Goal: Task Accomplishment & Management: Use online tool/utility

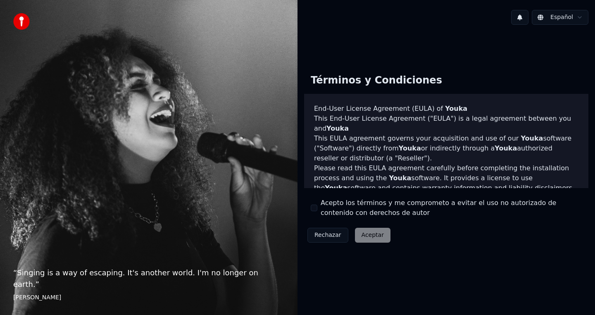
click at [314, 206] on button "Acepto los términos y me comprometo a evitar el uso no autorizado de contenido …" at bounding box center [314, 207] width 7 height 7
click at [384, 238] on button "Aceptar" at bounding box center [373, 235] width 36 height 15
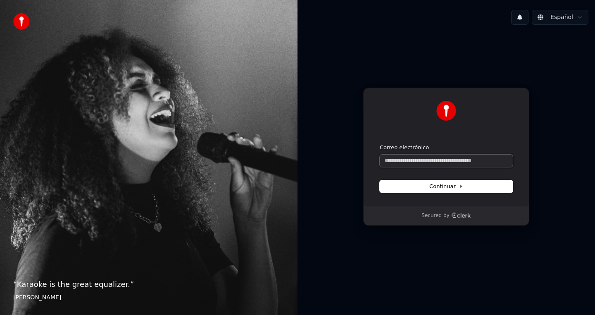
click at [433, 164] on input "Correo electrónico" at bounding box center [446, 160] width 133 height 12
click at [446, 189] on span "Continuar" at bounding box center [446, 186] width 34 height 7
type input "**********"
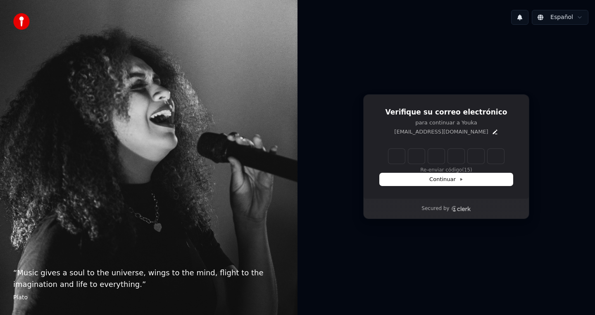
click at [392, 162] on input "Enter verification code" at bounding box center [446, 156] width 116 height 15
type input "******"
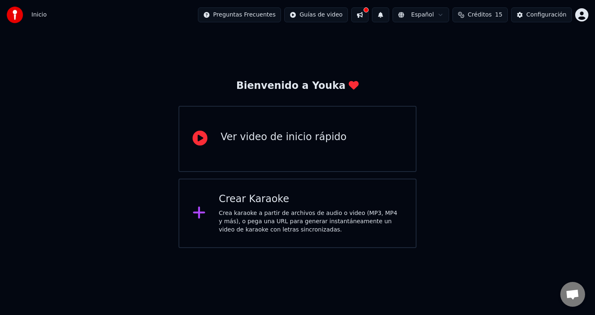
click at [300, 225] on div "Crea karaoke a partir de archivos de audio o video (MP3, MP4 y más), o pega una…" at bounding box center [311, 221] width 184 height 25
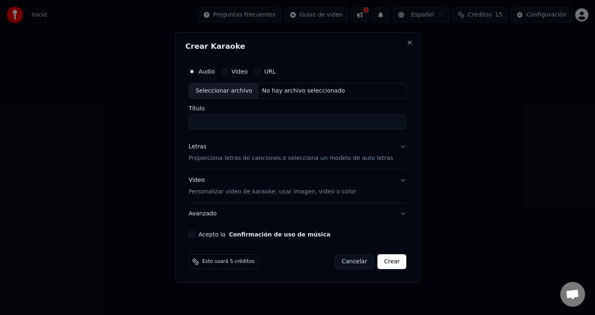
click at [195, 232] on button "Acepto la Confirmación de uso de música" at bounding box center [191, 234] width 7 height 7
click at [254, 120] on input "Título" at bounding box center [297, 121] width 218 height 15
click at [261, 73] on button "URL" at bounding box center [257, 71] width 7 height 7
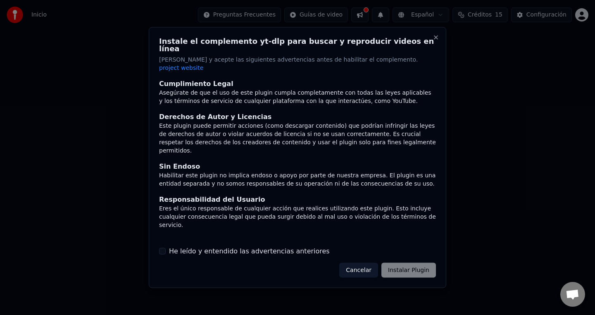
click at [427, 266] on div "Cancelar Instalar Plugin" at bounding box center [387, 269] width 97 height 15
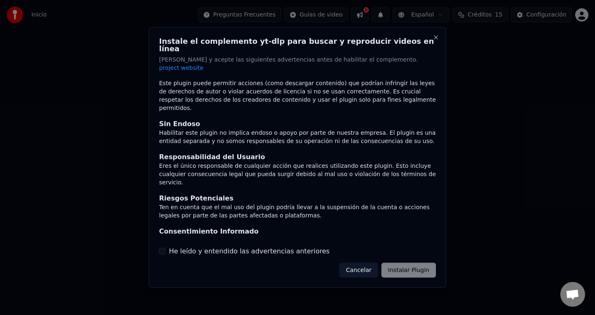
click at [168, 246] on div "He leído y entendido las advertencias anteriores" at bounding box center [297, 251] width 277 height 10
click at [165, 247] on button "He leído y entendido las advertencias anteriores" at bounding box center [162, 250] width 7 height 7
click at [418, 262] on button "Instalar Plugin" at bounding box center [408, 269] width 55 height 15
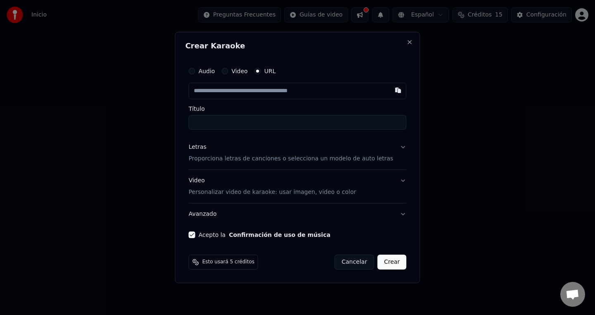
click at [208, 91] on input "text" at bounding box center [297, 91] width 218 height 17
paste input "**********"
type input "**********"
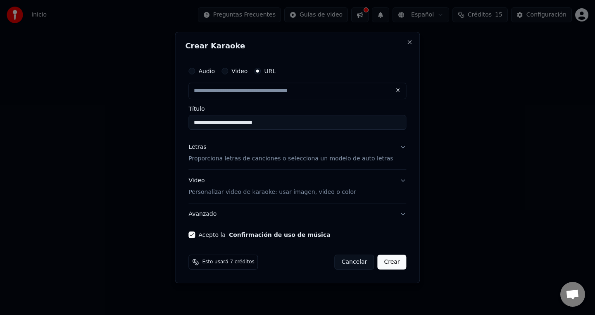
click at [392, 265] on button "Crear" at bounding box center [391, 261] width 29 height 15
type input "**********"
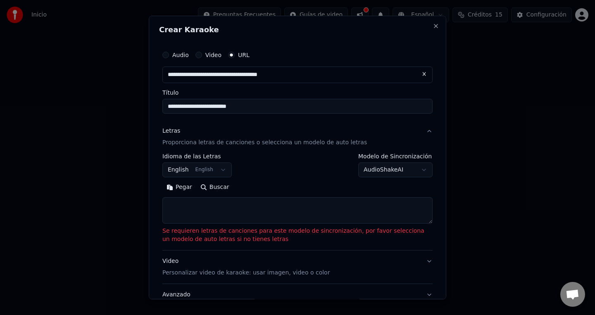
click at [199, 170] on body "**********" at bounding box center [297, 124] width 595 height 248
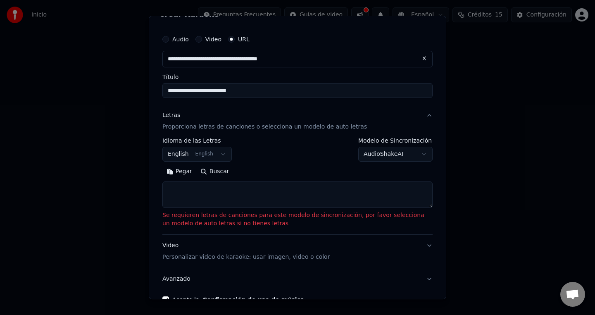
scroll to position [14, 0]
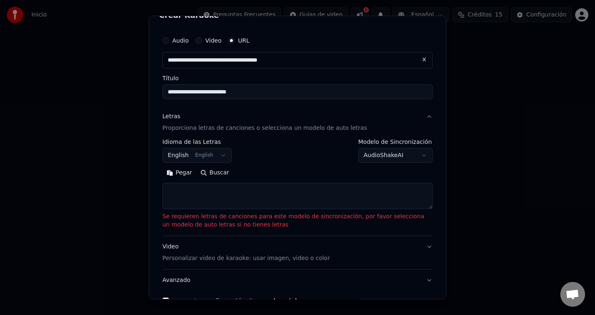
click at [410, 154] on body "**********" at bounding box center [297, 124] width 595 height 248
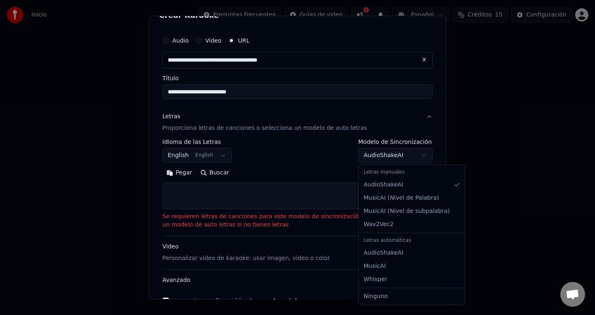
click at [410, 154] on body "**********" at bounding box center [297, 124] width 595 height 248
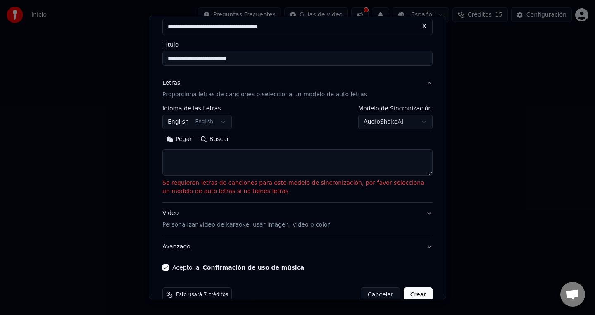
scroll to position [64, 0]
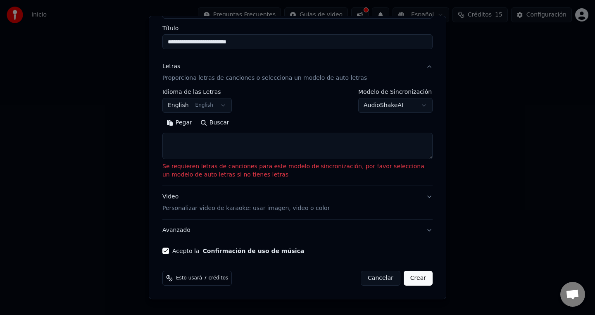
click at [428, 197] on button "Video Personalizar video de karaoke: usar imagen, video o color" at bounding box center [297, 202] width 270 height 33
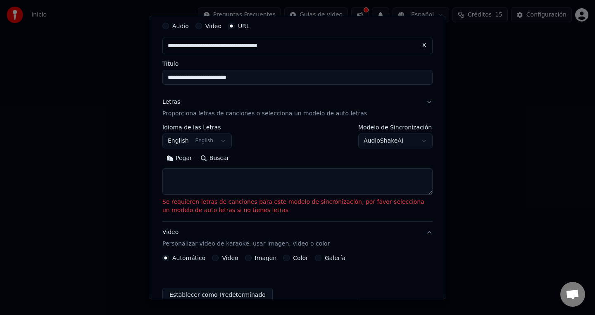
scroll to position [22, 0]
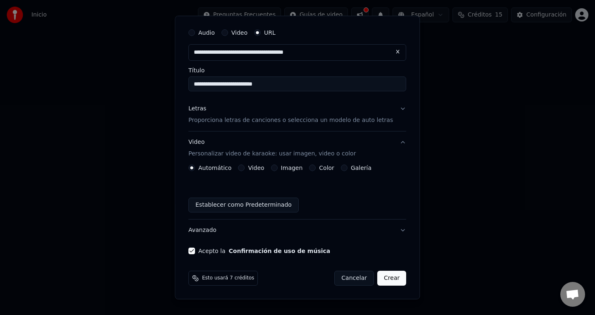
click at [397, 230] on button "Avanzado" at bounding box center [297, 229] width 218 height 21
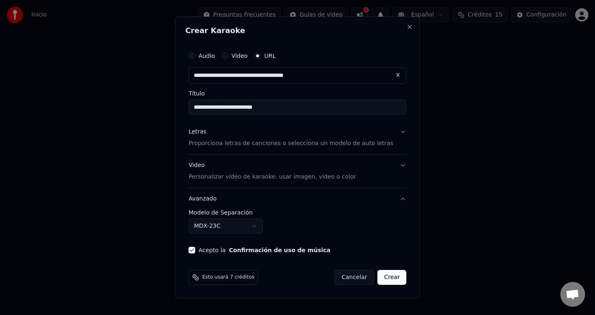
scroll to position [0, 0]
click at [258, 225] on body "**********" at bounding box center [297, 124] width 595 height 248
click at [341, 227] on body "**********" at bounding box center [297, 124] width 595 height 248
click at [395, 135] on button "Letras Proporciona letras de canciones o selecciona un modelo de auto letras" at bounding box center [297, 137] width 218 height 33
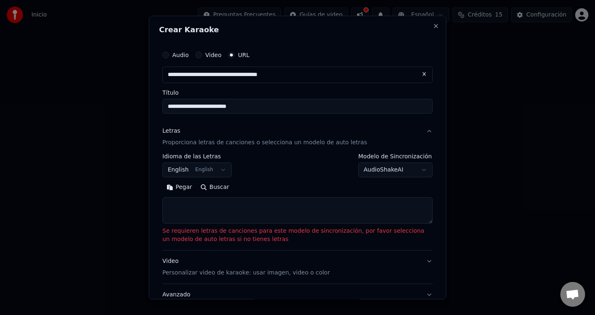
click at [329, 140] on p "Proporciona letras de canciones o selecciona un modelo de auto letras" at bounding box center [264, 142] width 204 height 8
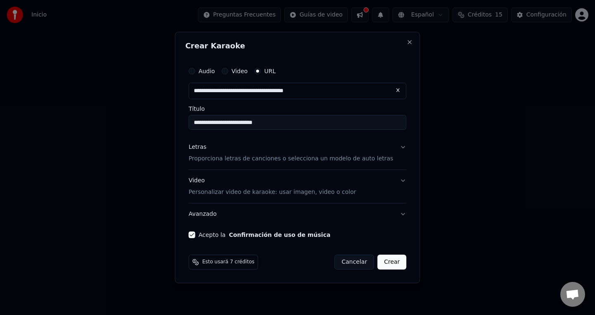
click at [389, 259] on button "Crear" at bounding box center [391, 261] width 29 height 15
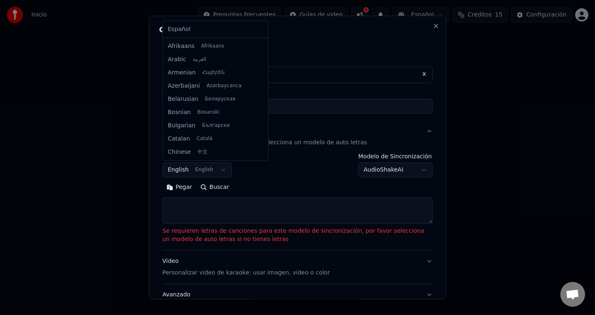
click at [222, 172] on body "**********" at bounding box center [297, 124] width 595 height 248
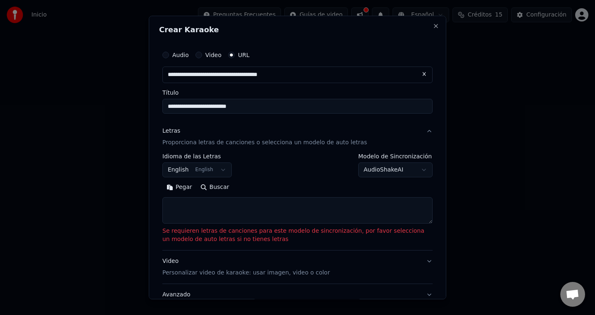
click at [252, 180] on body "**********" at bounding box center [297, 124] width 595 height 248
click at [201, 187] on button "Buscar" at bounding box center [214, 186] width 37 height 13
type textarea "**********"
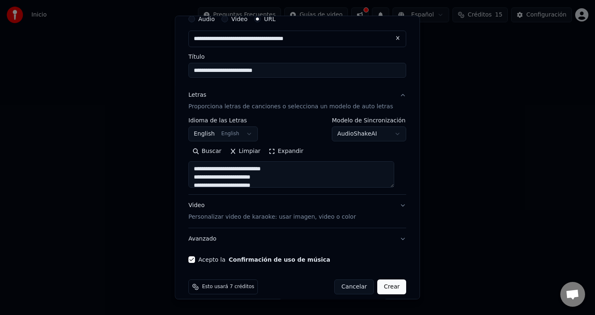
scroll to position [45, 0]
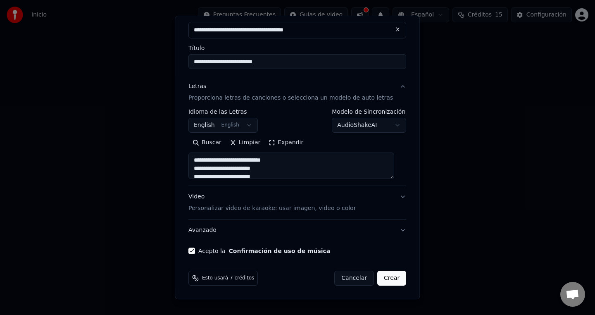
click at [389, 274] on button "Crear" at bounding box center [391, 278] width 29 height 15
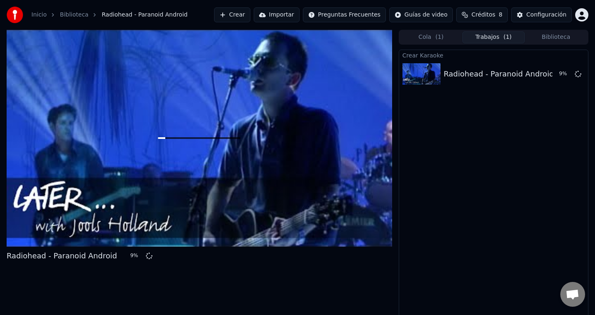
click at [488, 15] on span "Créditos" at bounding box center [483, 15] width 24 height 8
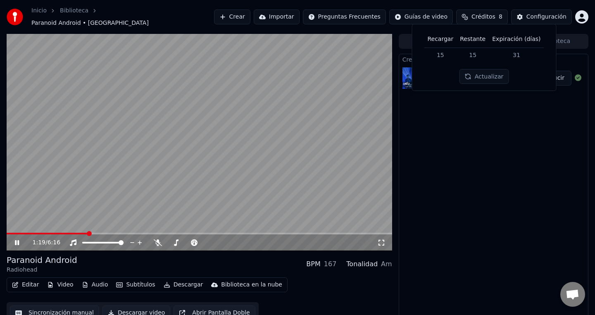
click at [19, 240] on icon at bounding box center [17, 242] width 4 height 5
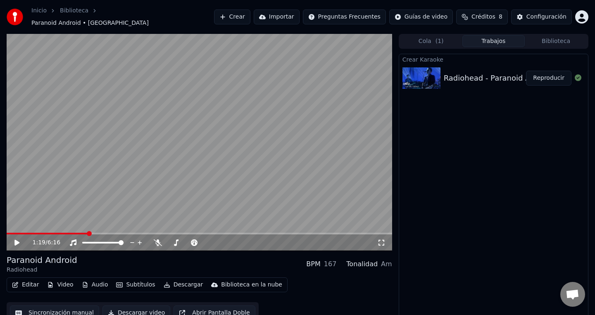
click at [19, 240] on icon at bounding box center [16, 243] width 5 height 6
click at [19, 240] on icon at bounding box center [17, 242] width 4 height 5
click at [282, 18] on button "Importar" at bounding box center [277, 16] width 46 height 15
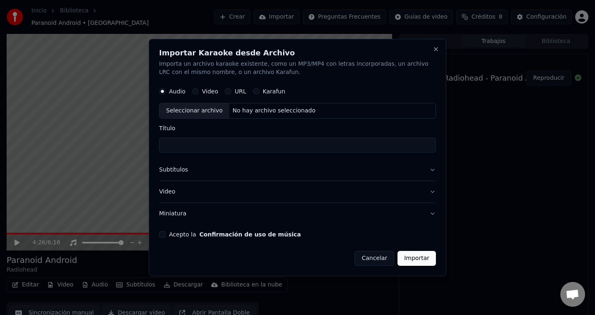
click at [439, 50] on div "Importar Karaoke desde Archivo Importa un archivo karaoke existente, como un MP…" at bounding box center [297, 157] width 297 height 237
click at [437, 50] on button "Close" at bounding box center [435, 49] width 7 height 7
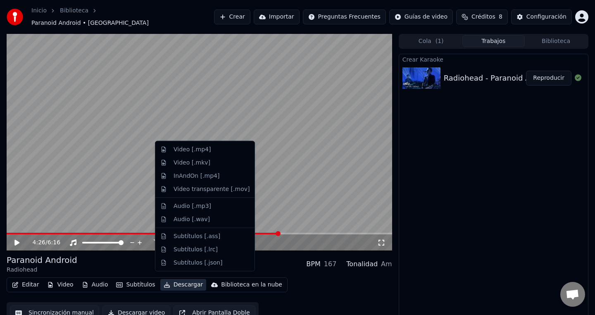
click at [174, 283] on button "Descargar" at bounding box center [183, 285] width 46 height 12
click at [218, 165] on div "Video [.mkv]" at bounding box center [211, 162] width 76 height 8
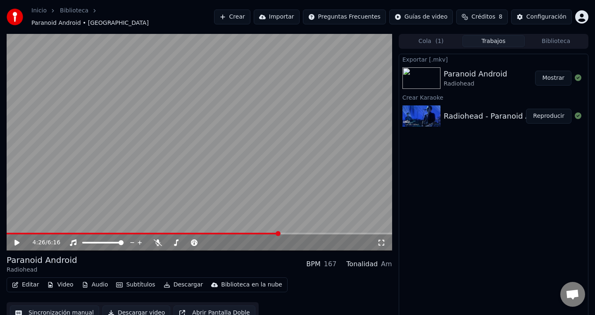
click at [556, 75] on button "Mostrar" at bounding box center [553, 78] width 36 height 15
click at [583, 17] on html "Inicio Biblioteca Paranoid Android • Radiohead Crear Importar Preguntas Frecuen…" at bounding box center [297, 157] width 595 height 315
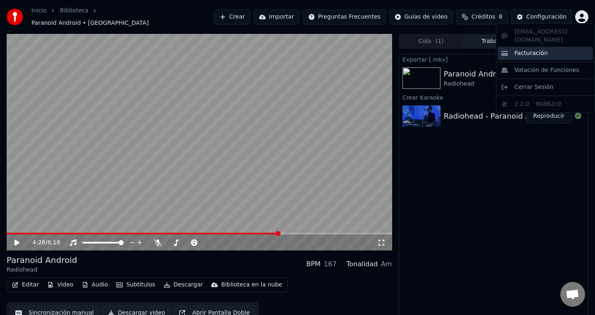
click at [539, 49] on span "Facturación" at bounding box center [530, 53] width 33 height 8
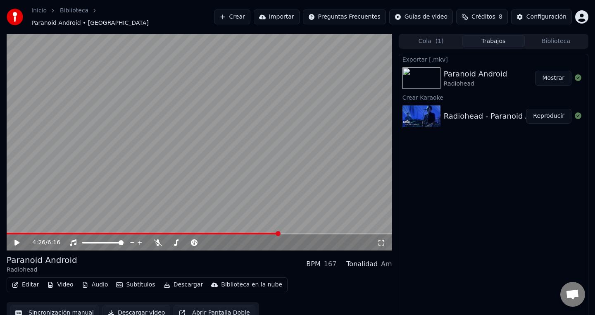
click at [584, 13] on html "Inicio Biblioteca Paranoid Android • Radiohead Crear Importar Preguntas Frecuen…" at bounding box center [297, 157] width 595 height 315
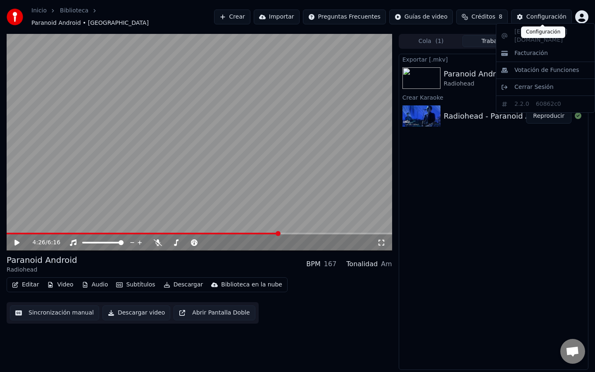
click at [522, 18] on html "Inicio Biblioteca Paranoid Android • Radiohead Crear Importar Preguntas Frecuen…" at bounding box center [297, 186] width 595 height 372
click at [522, 18] on button "Configuración" at bounding box center [541, 16] width 61 height 15
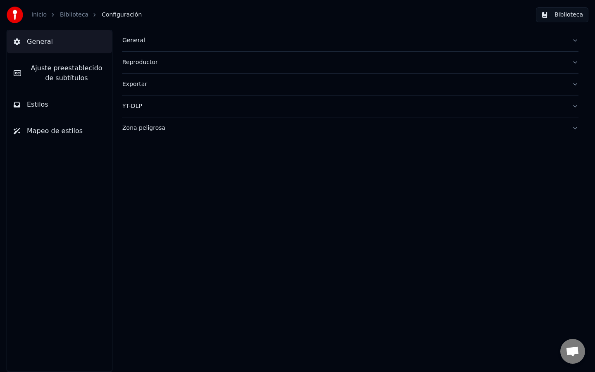
click at [187, 132] on div "Zona peligrosa" at bounding box center [343, 128] width 443 height 8
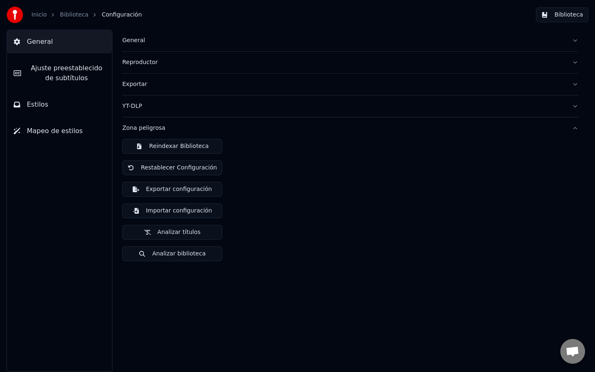
click at [206, 93] on button "Exportar" at bounding box center [350, 84] width 456 height 21
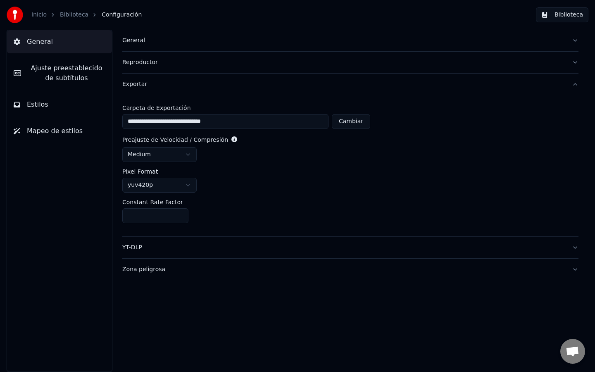
click at [194, 60] on div "Reproductor" at bounding box center [343, 62] width 443 height 8
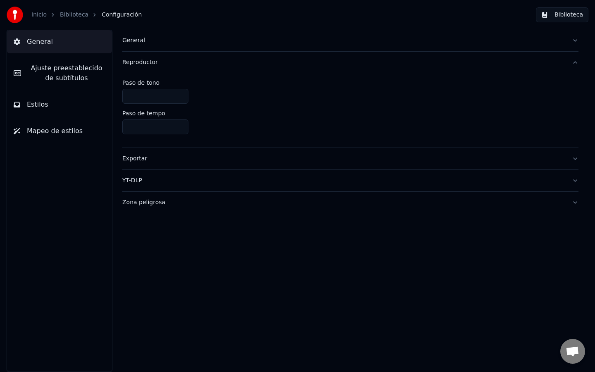
click at [186, 41] on div "General" at bounding box center [343, 40] width 443 height 8
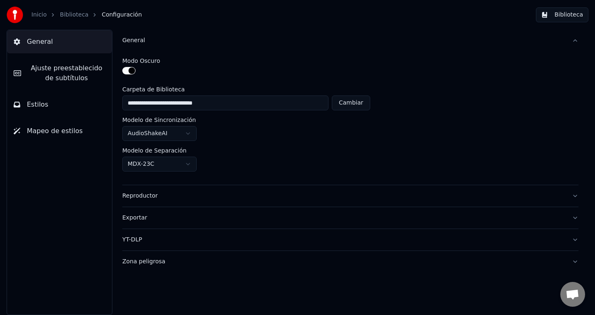
click at [46, 40] on span "General" at bounding box center [40, 42] width 26 height 10
click at [43, 12] on link "Inicio" at bounding box center [38, 15] width 15 height 8
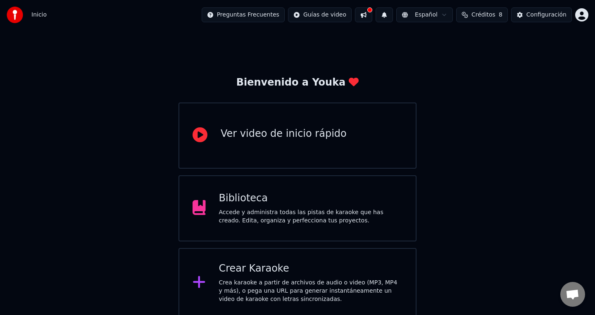
scroll to position [6, 0]
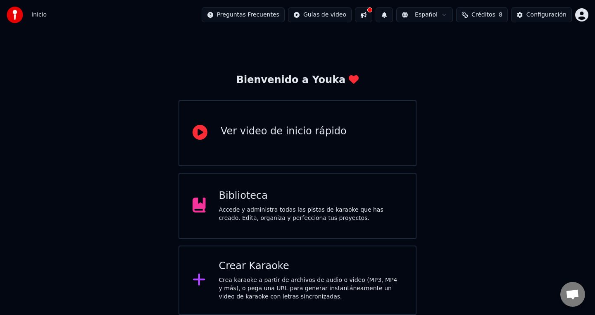
click at [366, 17] on button at bounding box center [363, 14] width 17 height 15
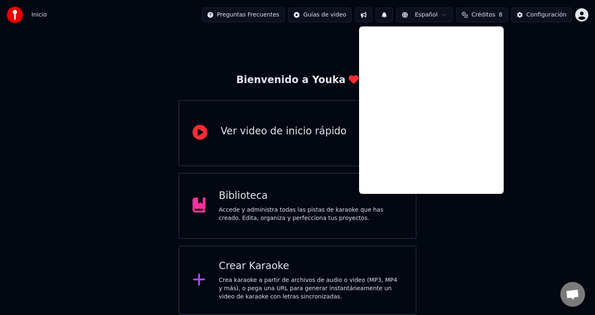
click at [366, 17] on button at bounding box center [363, 14] width 17 height 15
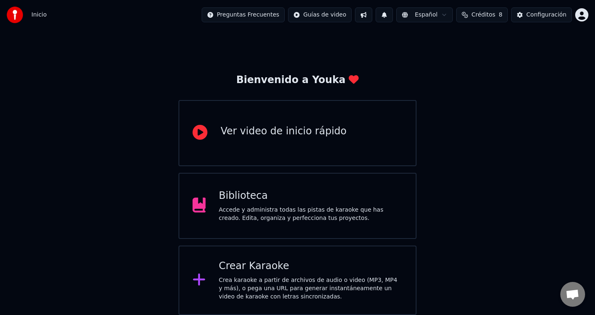
click at [366, 17] on button at bounding box center [363, 14] width 17 height 15
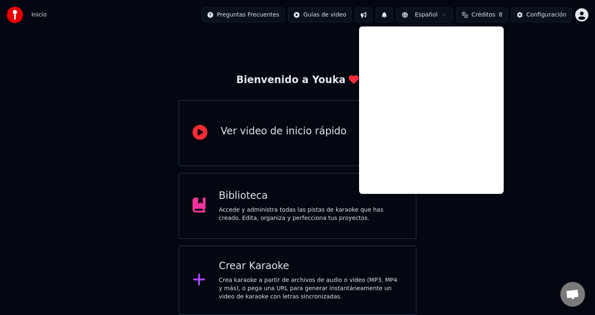
click at [424, 15] on html "Inicio Preguntas Frecuentes Guías de video Español Créditos 8 Configuración Bie…" at bounding box center [297, 154] width 595 height 320
click at [449, 12] on html "Inicio Preguntas Frecuentes Guías de video Español Créditos 8 Configuración Bie…" at bounding box center [297, 154] width 595 height 320
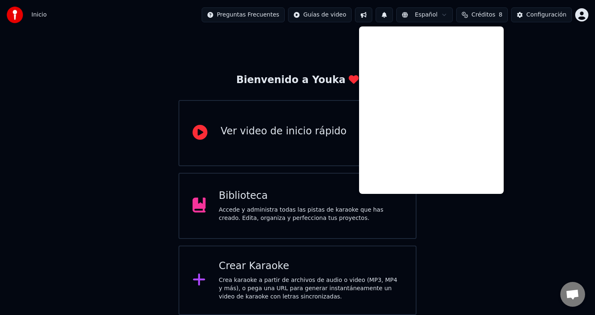
click at [535, 56] on html "Inicio Preguntas Frecuentes Guías de video Español Créditos 8 Configuración Bie…" at bounding box center [297, 154] width 595 height 320
click at [266, 61] on div "Bienvenido a Youka Ver video de inicio rápido Biblioteca Accede y administra to…" at bounding box center [297, 169] width 595 height 291
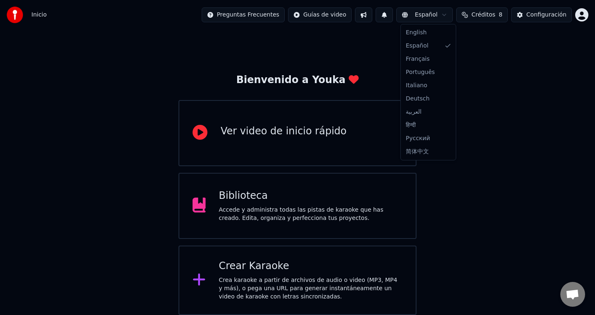
click at [423, 14] on html "Inicio Preguntas Frecuentes Guías de video Español Créditos 8 Configuración Bie…" at bounding box center [297, 154] width 595 height 320
click at [513, 76] on html "Inicio Preguntas Frecuentes Guías de video Español Créditos 8 Configuración Bie…" at bounding box center [297, 154] width 595 height 320
click at [475, 14] on span "Créditos" at bounding box center [483, 15] width 24 height 8
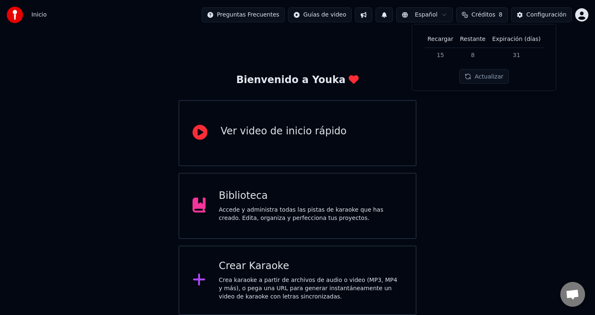
click at [481, 74] on button "Actualizar" at bounding box center [483, 76] width 49 height 15
click at [438, 54] on td "15" at bounding box center [440, 54] width 33 height 15
click at [451, 57] on td "15" at bounding box center [440, 54] width 33 height 15
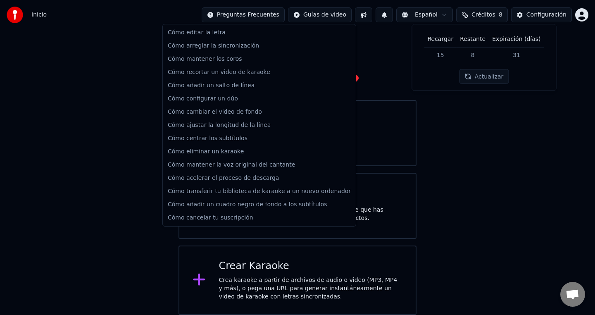
click at [259, 14] on html "Inicio Preguntas Frecuentes Guías de video Español Créditos 8 Configuración Bie…" at bounding box center [297, 154] width 595 height 320
click at [507, 86] on html "Inicio Preguntas Frecuentes Guías de video Español Créditos 8 Configuración Bie…" at bounding box center [297, 154] width 595 height 320
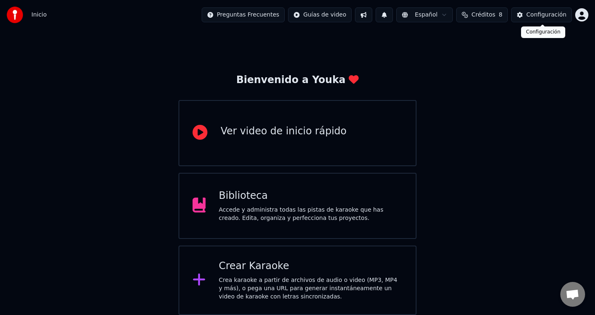
click at [551, 16] on div "Configuración" at bounding box center [546, 15] width 40 height 8
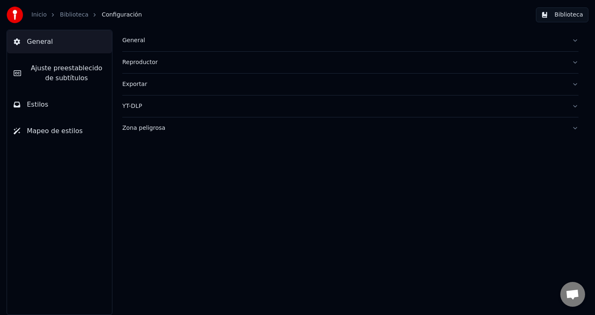
click at [40, 15] on link "Inicio" at bounding box center [38, 15] width 15 height 8
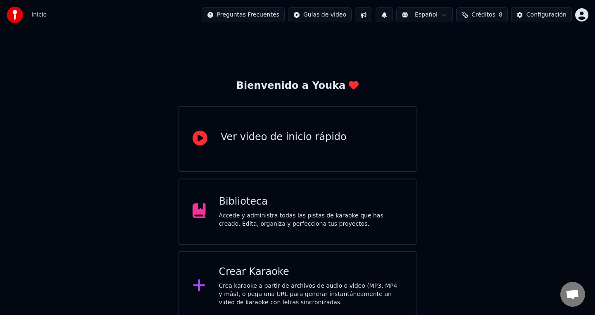
click at [583, 15] on html "Inicio Preguntas Frecuentes Guías de video Español Créditos 8 Configuración Bie…" at bounding box center [297, 160] width 595 height 320
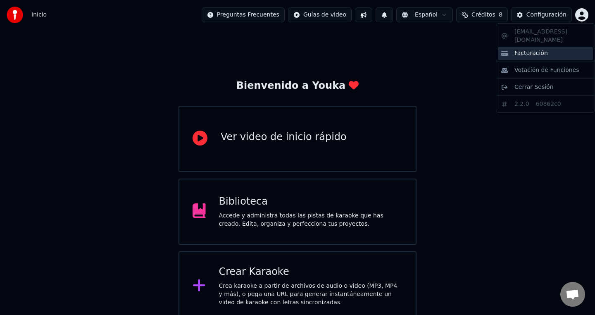
click at [536, 49] on span "Facturación" at bounding box center [530, 53] width 33 height 8
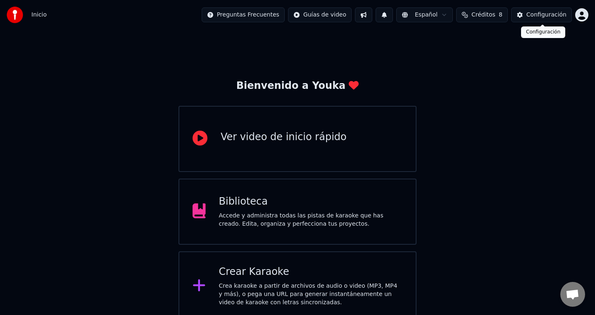
click at [529, 16] on div "Configuración" at bounding box center [546, 15] width 40 height 8
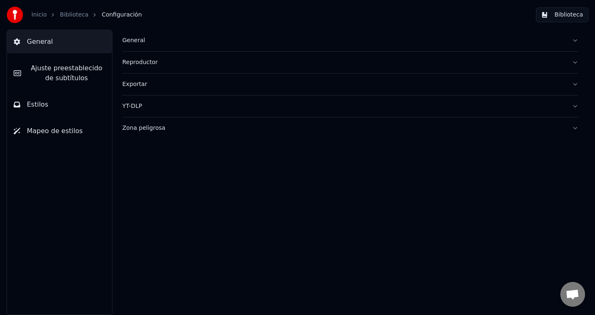
click at [121, 19] on span "Configuración" at bounding box center [122, 15] width 40 height 8
click at [121, 17] on span "Configuración" at bounding box center [122, 15] width 40 height 8
click at [78, 17] on link "Biblioteca" at bounding box center [74, 15] width 28 height 8
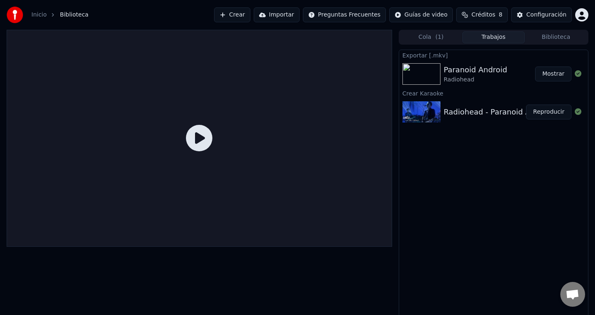
click at [32, 13] on link "Inicio" at bounding box center [38, 15] width 15 height 8
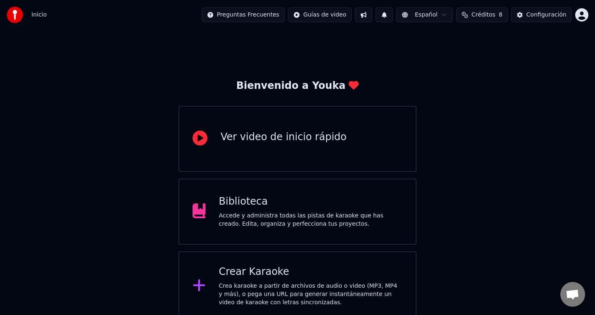
click at [485, 5] on div "Inicio Preguntas Frecuentes Guías de video Español Créditos 8 Configuración" at bounding box center [297, 15] width 595 height 30
click at [481, 17] on span "Créditos" at bounding box center [483, 15] width 24 height 8
click at [487, 73] on button "Actualizar" at bounding box center [483, 76] width 49 height 15
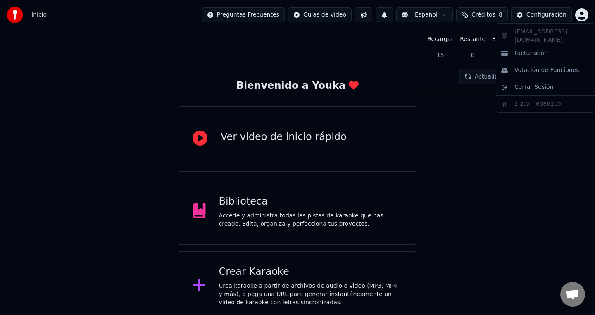
click at [581, 12] on html "Inicio Preguntas Frecuentes Guías de video Español Créditos 8 Configuración Bie…" at bounding box center [297, 160] width 595 height 320
click at [562, 35] on div "[EMAIL_ADDRESS][DOMAIN_NAME] Facturación Votación de Funciones Cerrar Sesión 2.…" at bounding box center [545, 68] width 99 height 90
click at [428, 55] on html "Inicio Preguntas Frecuentes Guías de video Español Créditos 8 Configuración Bie…" at bounding box center [297, 160] width 595 height 320
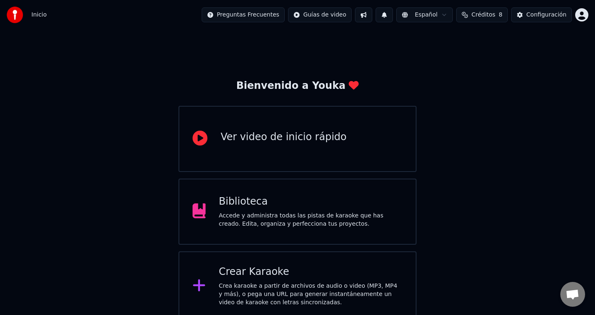
click at [38, 18] on span "Inicio" at bounding box center [38, 15] width 15 height 8
click at [31, 14] on span "Inicio" at bounding box center [38, 15] width 15 height 8
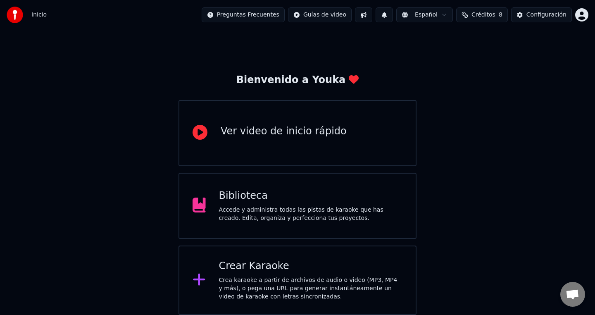
click at [281, 286] on div "Crea karaoke a partir de archivos de audio o video (MP3, MP4 y más), o pega una…" at bounding box center [311, 288] width 184 height 25
click at [585, 13] on html "Inicio Preguntas Frecuentes Guías de video Español Créditos 8 Configuración Bie…" at bounding box center [297, 154] width 595 height 320
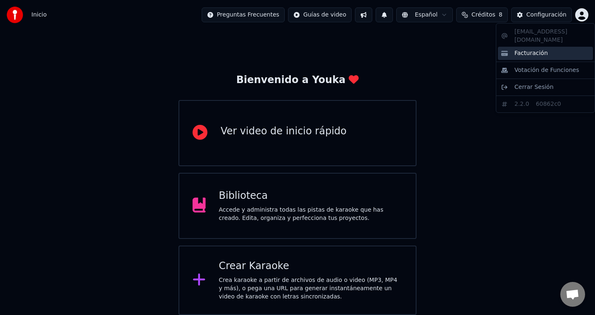
click at [536, 49] on span "Facturación" at bounding box center [530, 53] width 33 height 8
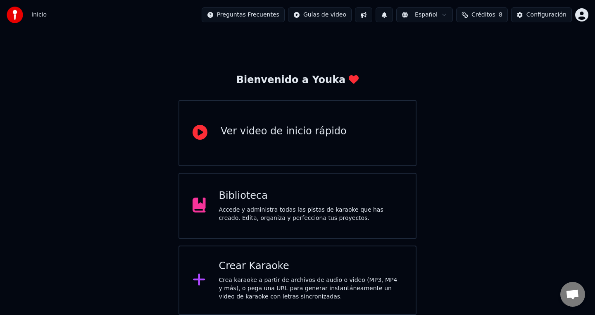
click at [257, 265] on div "Crear Karaoke" at bounding box center [311, 265] width 184 height 13
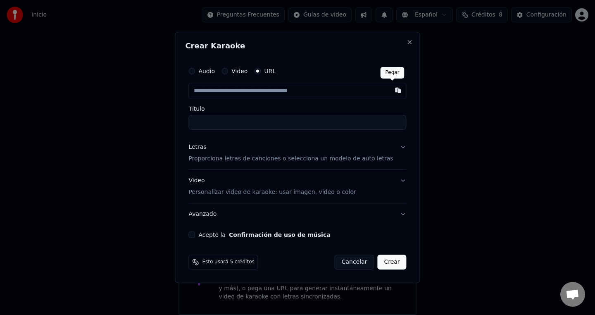
click at [392, 93] on button "button" at bounding box center [398, 90] width 17 height 15
type input "**********"
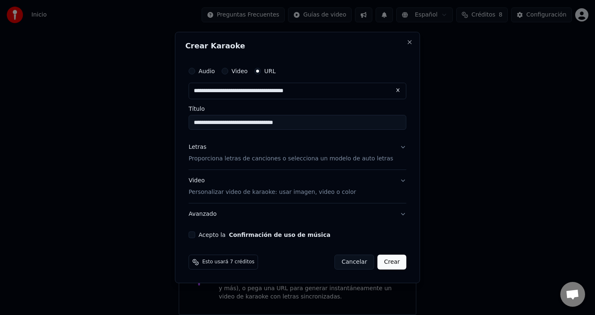
type input "**********"
click at [394, 262] on button "Crear" at bounding box center [391, 261] width 29 height 15
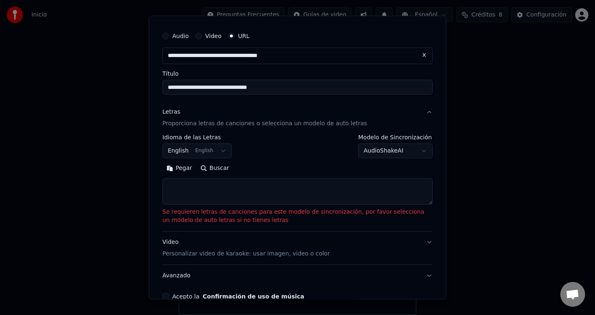
scroll to position [20, 0]
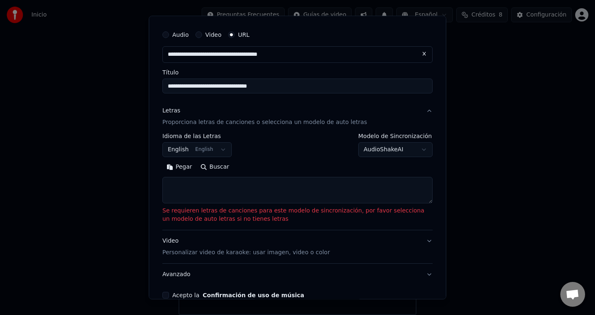
click at [215, 164] on button "Buscar" at bounding box center [214, 166] width 37 height 13
type textarea "**********"
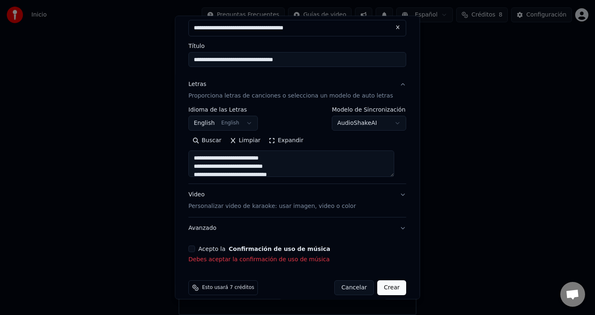
scroll to position [56, 0]
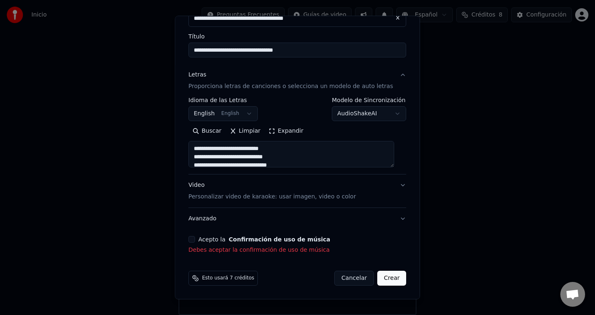
click at [195, 241] on button "Acepto la Confirmación de uso de música" at bounding box center [191, 239] width 7 height 7
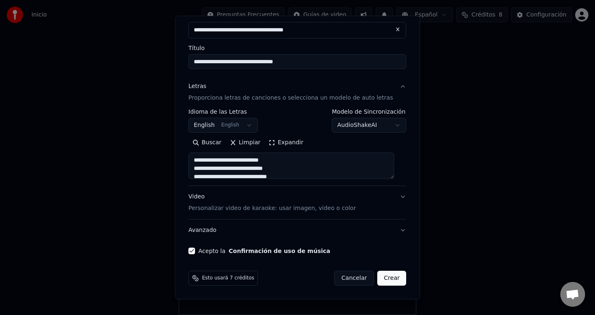
scroll to position [45, 0]
click at [394, 278] on button "Crear" at bounding box center [391, 278] width 29 height 15
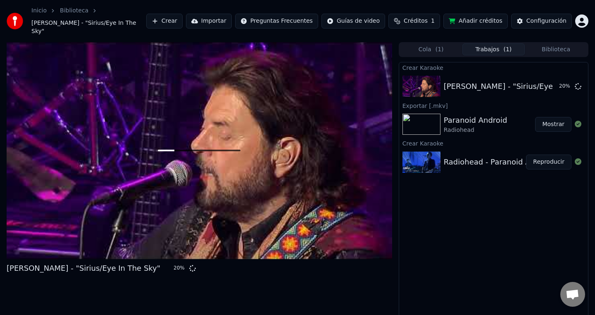
click at [465, 17] on button "Añadir créditos" at bounding box center [475, 21] width 64 height 15
click at [360, 15] on html "Inicio Biblioteca [PERSON_NAME] - "Sirius/Eye In The Sky" Crear Importar Pregun…" at bounding box center [297, 157] width 595 height 315
click at [475, 228] on html "Inicio Biblioteca [PERSON_NAME] - "Sirius/Eye In The Sky" Crear Importar Pregun…" at bounding box center [297, 157] width 595 height 315
click at [534, 18] on div "Configuración" at bounding box center [546, 21] width 40 height 8
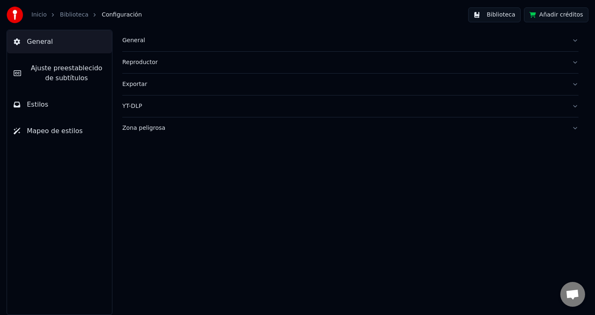
click at [573, 40] on button "General" at bounding box center [350, 40] width 456 height 21
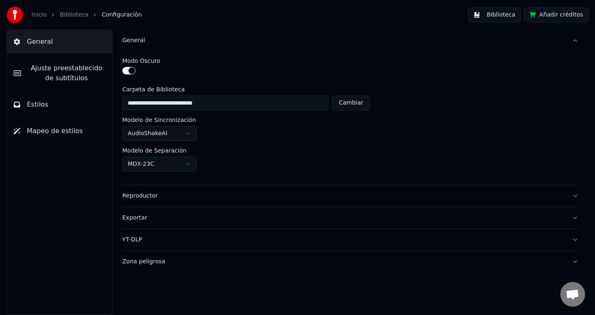
click at [577, 194] on button "Reproductor" at bounding box center [350, 195] width 456 height 21
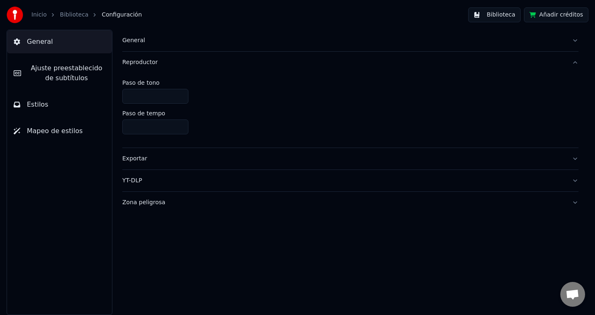
click at [578, 158] on div "General Reproductor Paso de tono * Paso de tempo **** Exportar YT-DLP Zona peli…" at bounding box center [350, 172] width 489 height 285
click at [576, 159] on button "Exportar" at bounding box center [350, 158] width 456 height 21
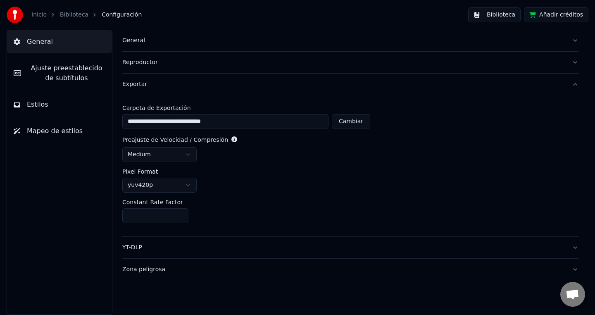
click at [577, 247] on button "YT-DLP" at bounding box center [350, 247] width 456 height 21
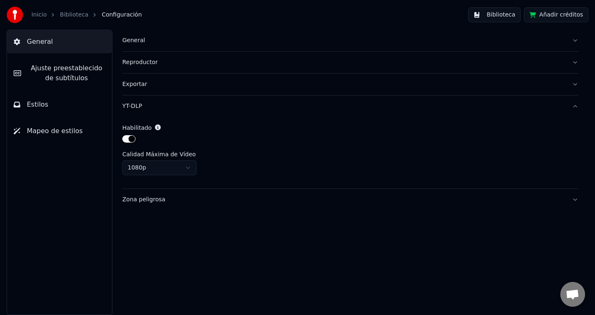
click at [50, 98] on button "Estilos" at bounding box center [59, 104] width 105 height 23
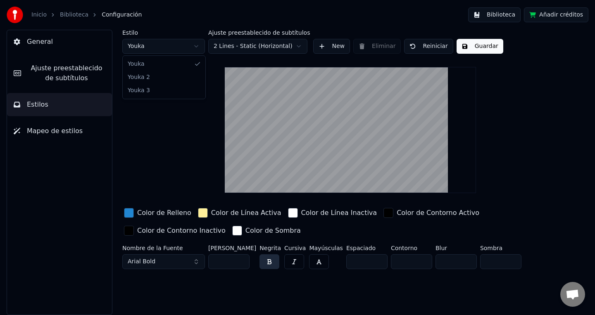
click at [194, 47] on html "Inicio Biblioteca Configuración Biblioteca Añadir créditos General Ajuste prees…" at bounding box center [297, 157] width 595 height 315
click at [186, 49] on html "Inicio Biblioteca Configuración Biblioteca Añadir créditos General Ajuste prees…" at bounding box center [297, 157] width 595 height 315
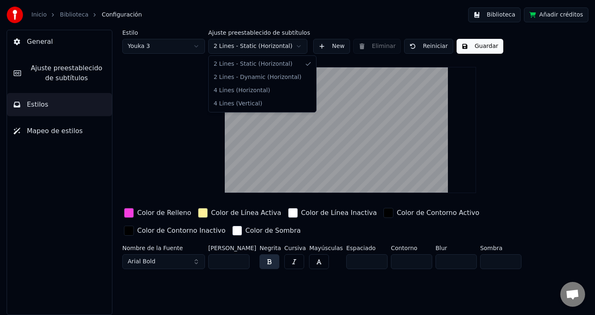
click at [224, 47] on html "Inicio Biblioteca Configuración Biblioteca Añadir créditos General Ajuste prees…" at bounding box center [297, 157] width 595 height 315
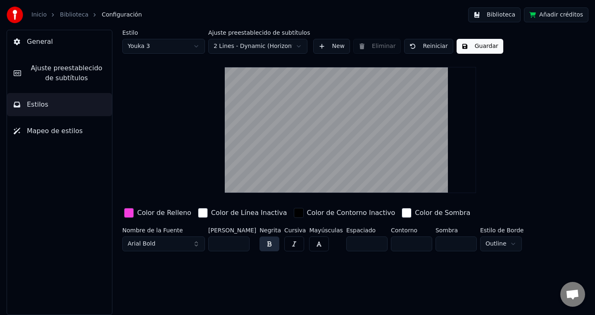
click at [245, 50] on html "Inicio Biblioteca Configuración Biblioteca Añadir créditos General Ajuste prees…" at bounding box center [297, 157] width 595 height 315
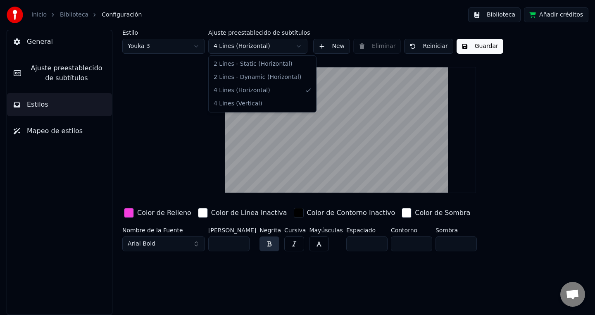
click at [237, 50] on html "Inicio Biblioteca Configuración Biblioteca Añadir créditos General Ajuste prees…" at bounding box center [297, 157] width 595 height 315
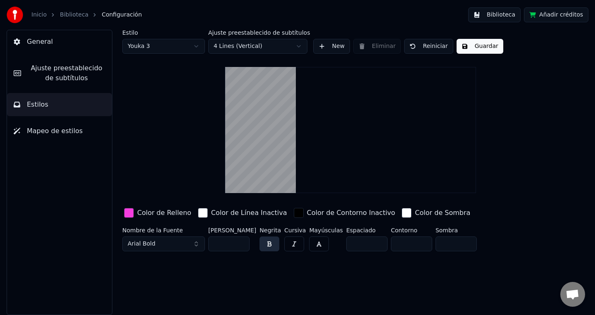
click at [249, 49] on html "Inicio Biblioteca Configuración Biblioteca Añadir créditos General Ajuste prees…" at bounding box center [297, 157] width 595 height 315
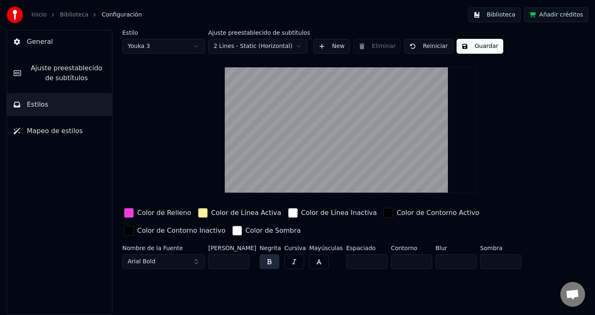
click at [24, 38] on button "General" at bounding box center [59, 41] width 105 height 23
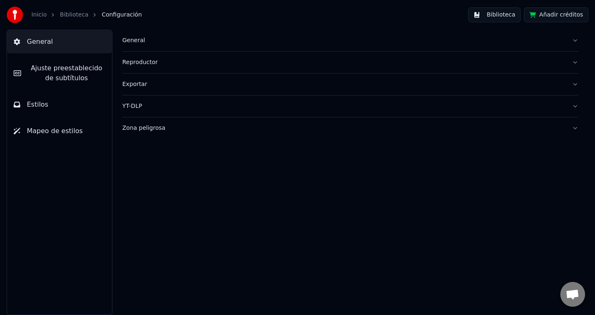
click at [35, 19] on div "Inicio Biblioteca Configuración" at bounding box center [74, 15] width 135 height 17
click at [37, 16] on link "Inicio" at bounding box center [38, 15] width 15 height 8
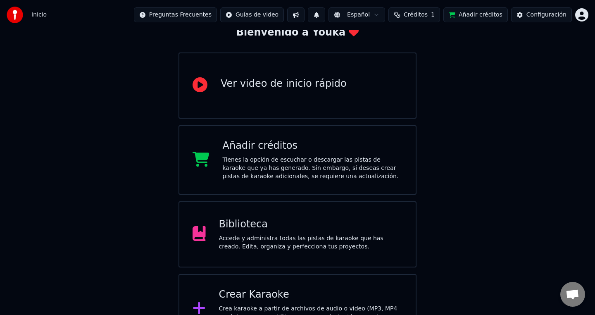
scroll to position [82, 0]
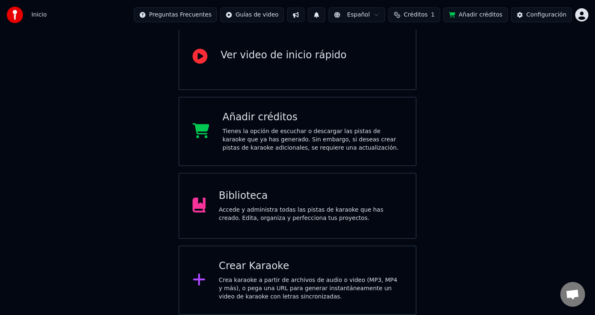
click at [325, 213] on div "Accede y administra todas las pistas de karaoke que has creado. Edita, organiza…" at bounding box center [311, 214] width 184 height 17
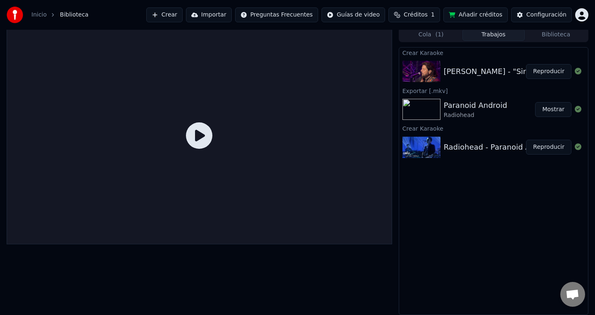
scroll to position [2, 0]
click at [204, 135] on icon at bounding box center [199, 136] width 26 height 26
click at [544, 74] on button "Reproducir" at bounding box center [548, 71] width 45 height 15
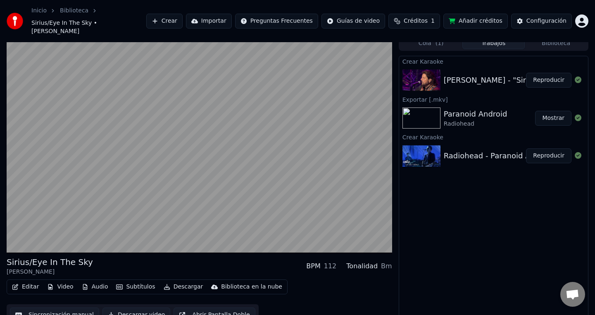
click at [189, 281] on button "Descargar" at bounding box center [183, 287] width 46 height 12
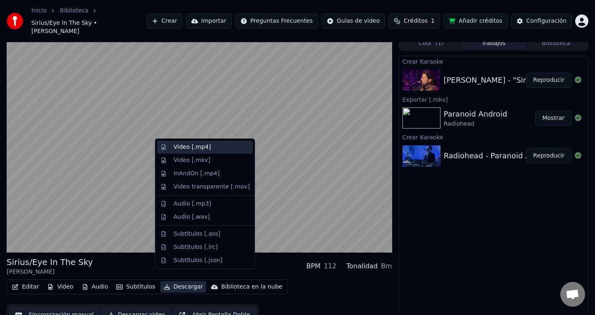
click at [209, 151] on div "Video [.mp4]" at bounding box center [211, 147] width 76 height 8
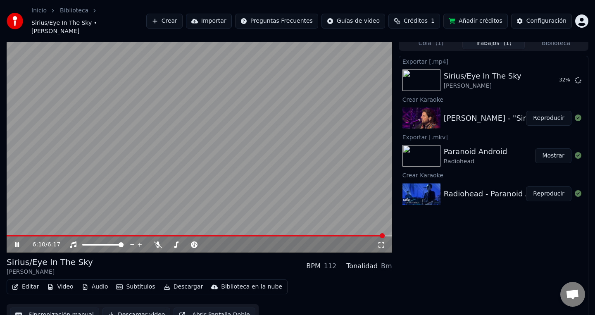
click at [16, 242] on icon at bounding box center [17, 244] width 4 height 5
click at [165, 17] on button "Crear" at bounding box center [164, 21] width 36 height 15
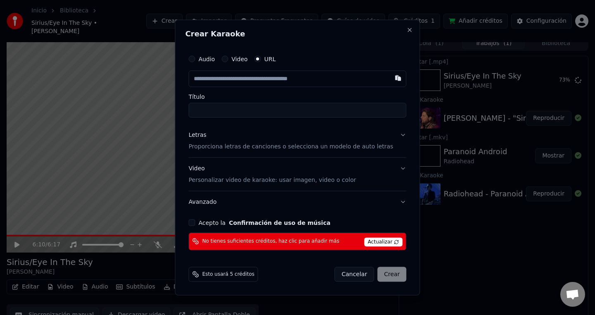
click at [368, 241] on span "Actualizar" at bounding box center [383, 241] width 39 height 9
click at [298, 244] on div "No tienes suficientes créditos, haz clic para añadir más Actualizar" at bounding box center [297, 241] width 218 height 18
click at [294, 241] on span "No tienes suficientes créditos, haz clic para añadir más" at bounding box center [270, 241] width 137 height 7
click at [590, 241] on body "Inicio Biblioteca Sirius/Eye In The Sky • [PERSON_NAME] Crear Importar Pregunta…" at bounding box center [297, 151] width 595 height 315
